Goal: Task Accomplishment & Management: Manage account settings

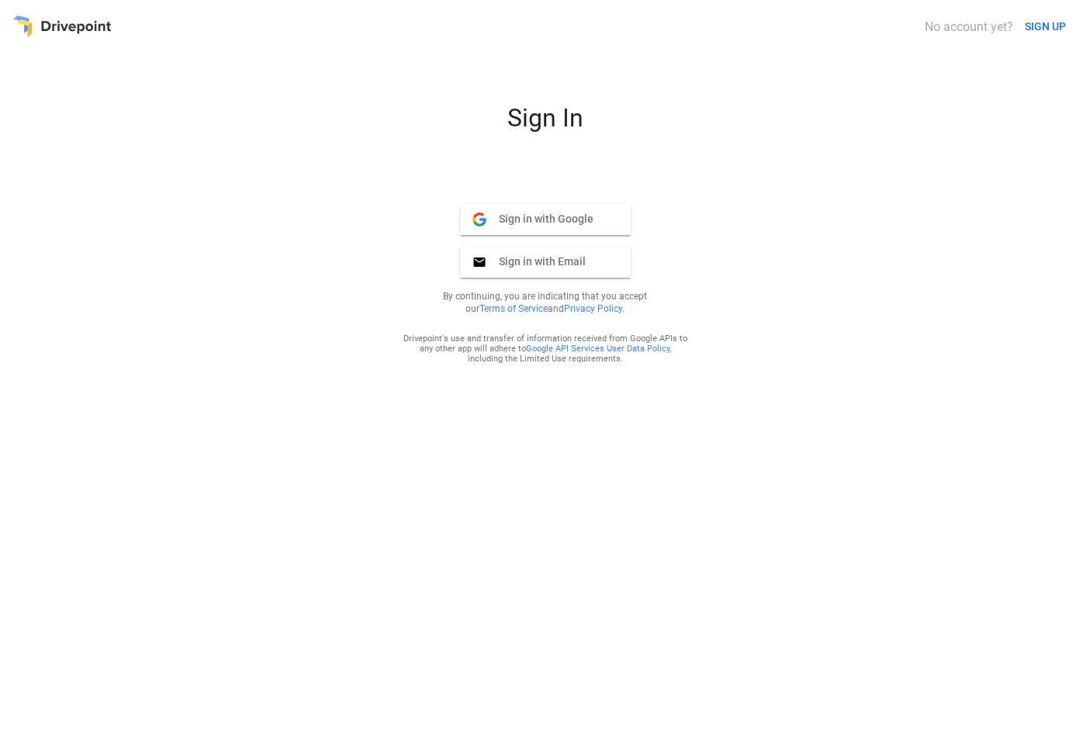
click at [558, 220] on span "Sign in with Google" at bounding box center [540, 219] width 107 height 14
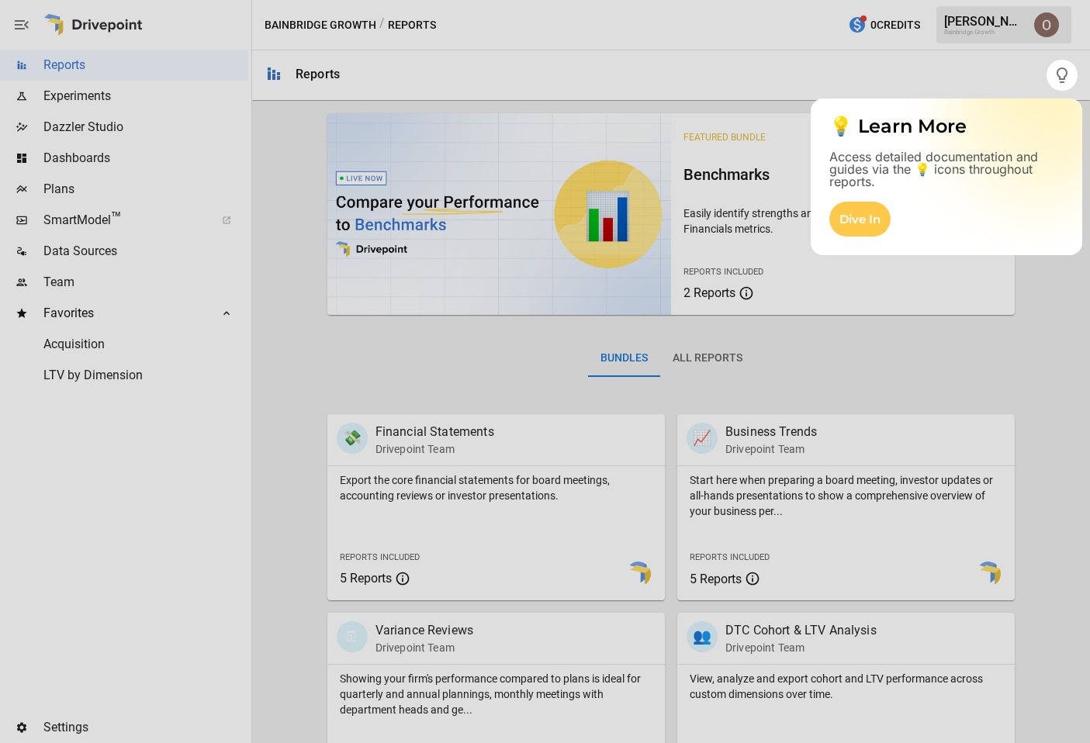
click at [977, 74] on div at bounding box center [523, 371] width 1047 height 743
click at [68, 78] on div at bounding box center [523, 371] width 1047 height 743
click at [863, 225] on div "Dive In" at bounding box center [860, 219] width 61 height 35
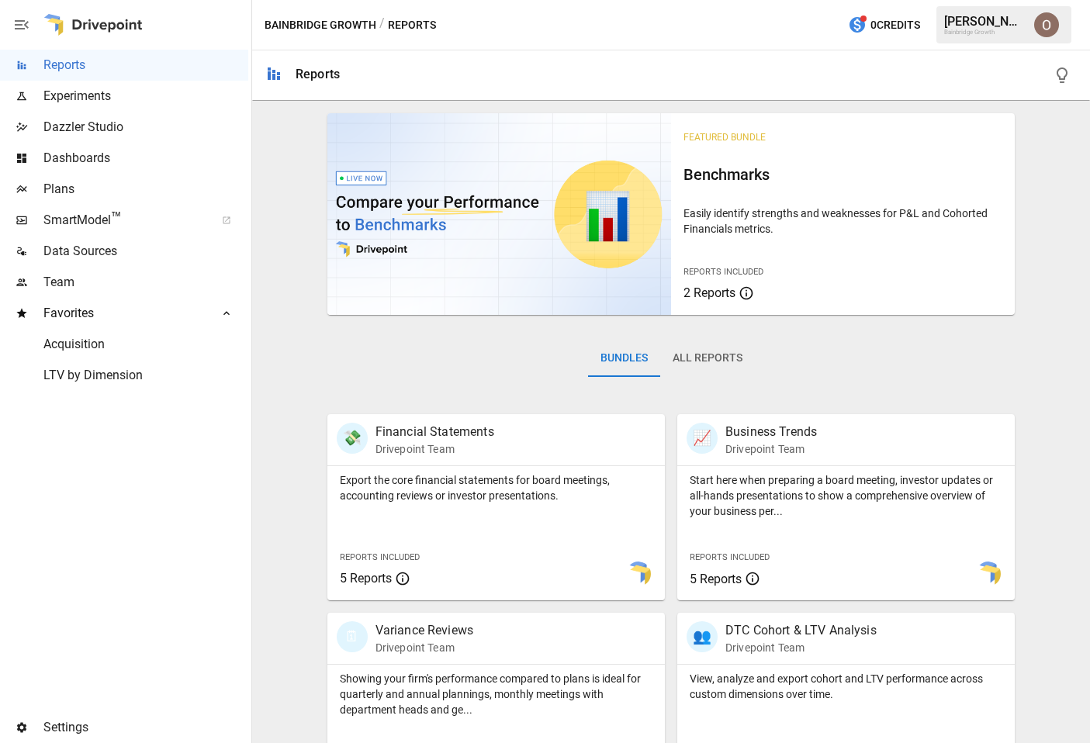
click at [71, 188] on span "Plans" at bounding box center [145, 189] width 205 height 19
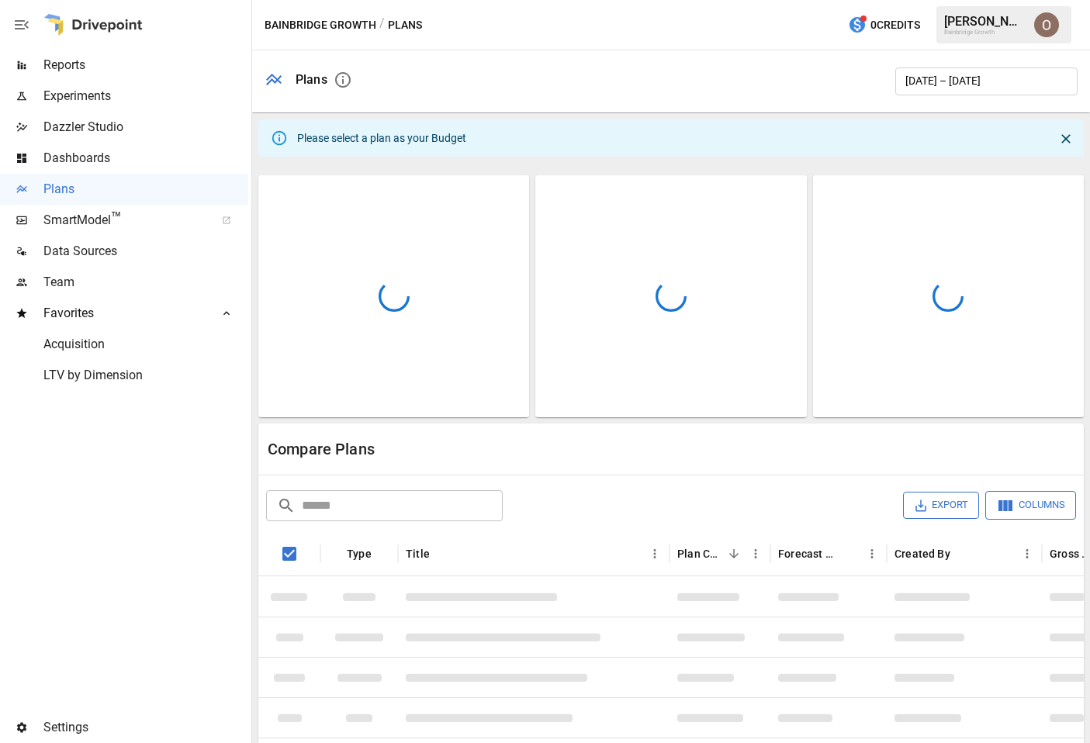
click at [1057, 28] on img "Oleksii Flok" at bounding box center [1046, 24] width 25 height 25
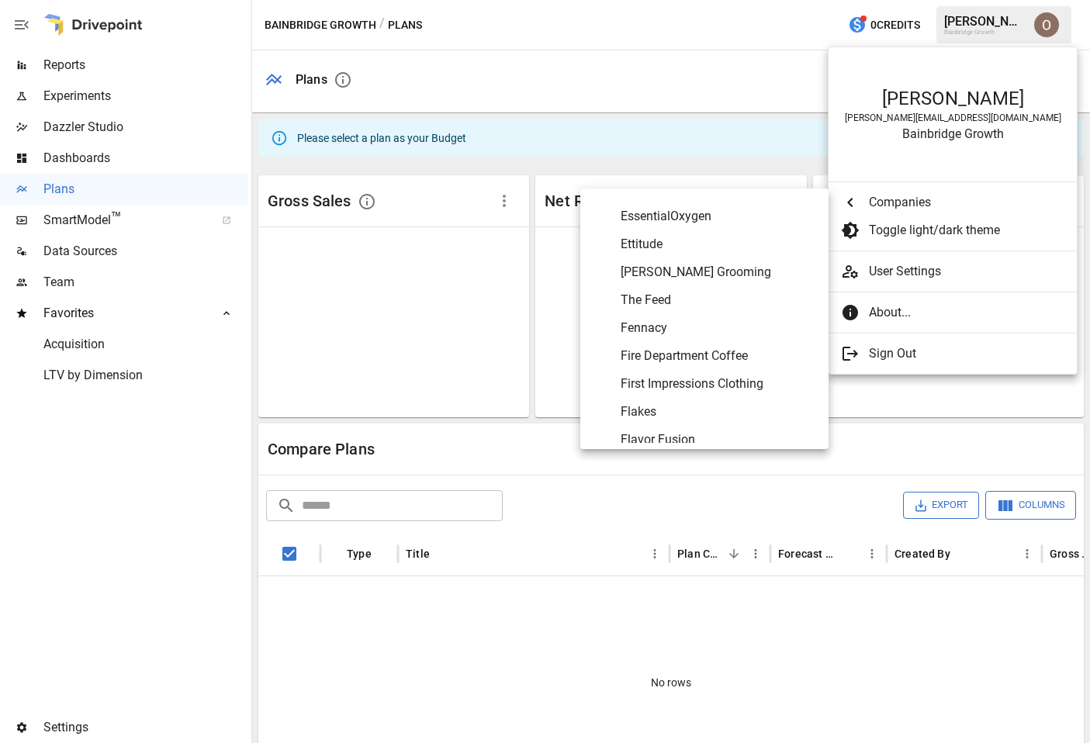
scroll to position [2488, 0]
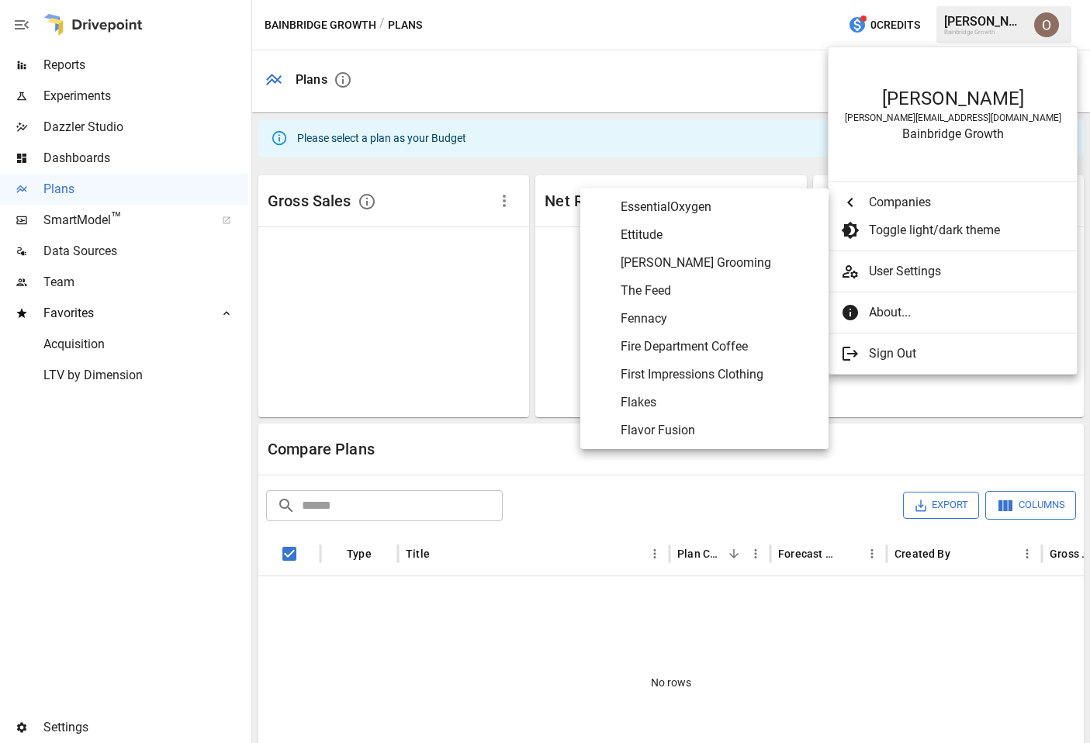
click at [663, 424] on span "Flavor Fusion" at bounding box center [719, 430] width 196 height 19
